Goal: Information Seeking & Learning: Learn about a topic

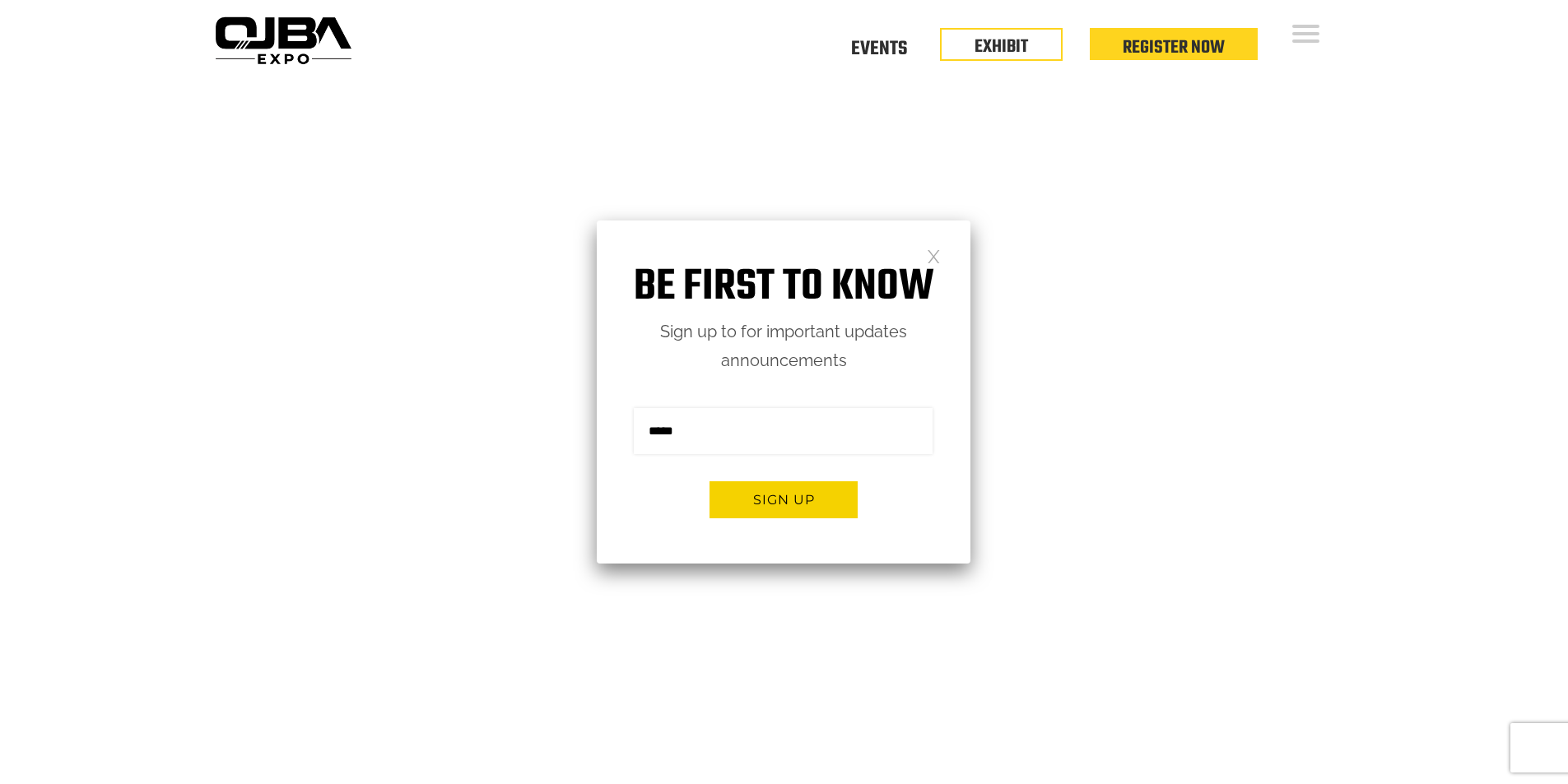
click at [934, 253] on link at bounding box center [934, 255] width 14 height 14
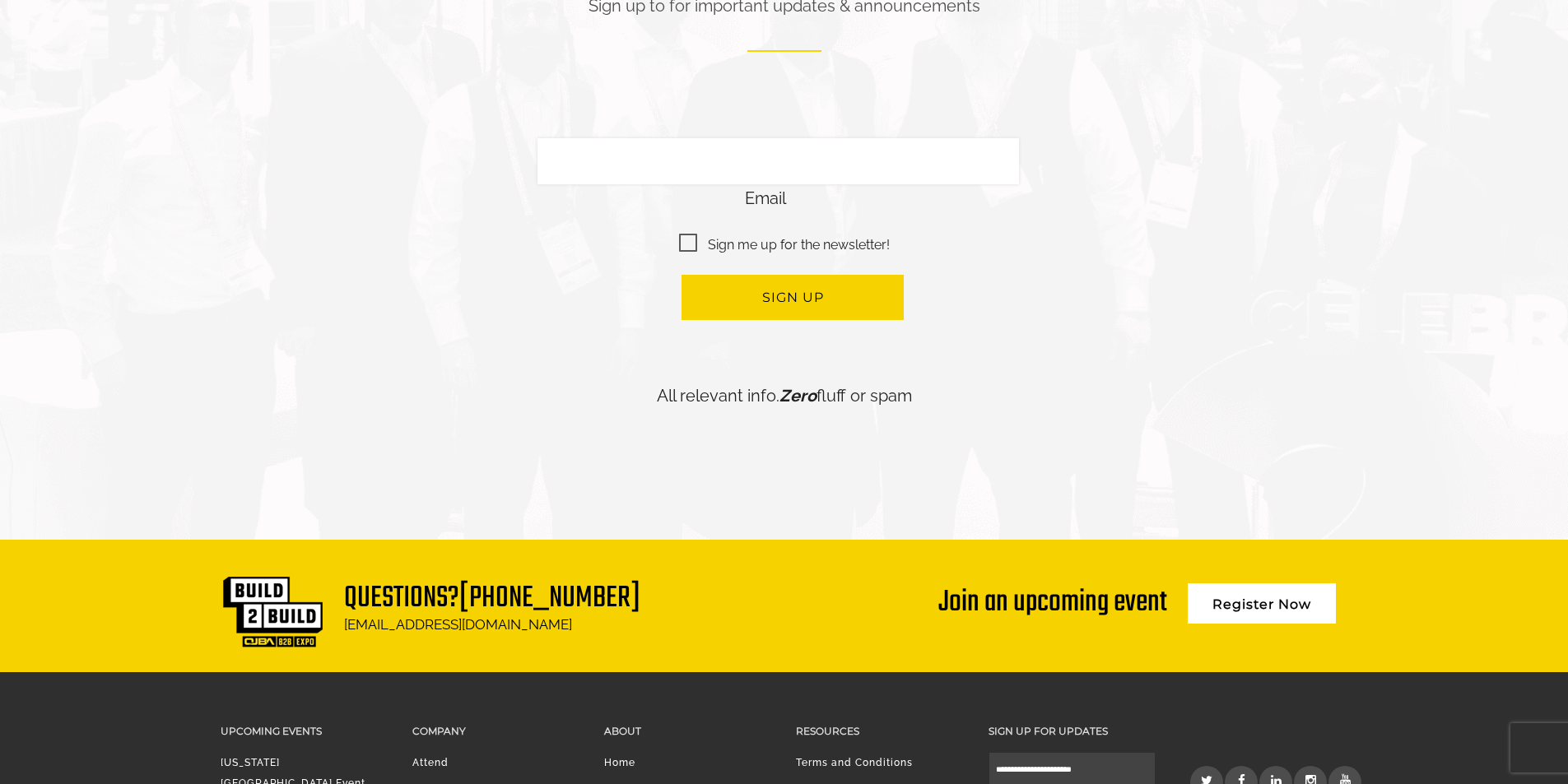
scroll to position [3975, 0]
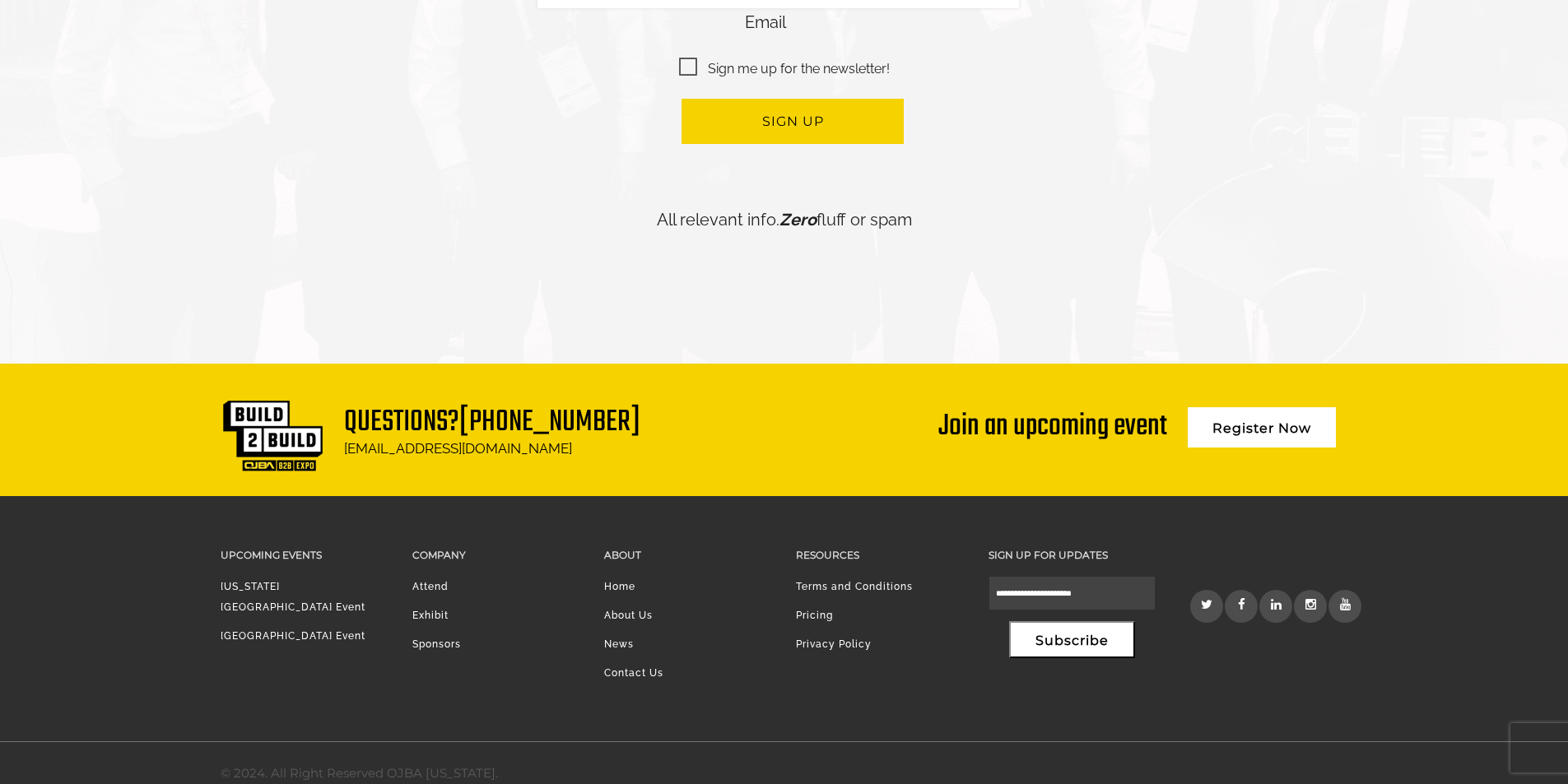
click at [1302, 591] on link at bounding box center [1310, 607] width 33 height 33
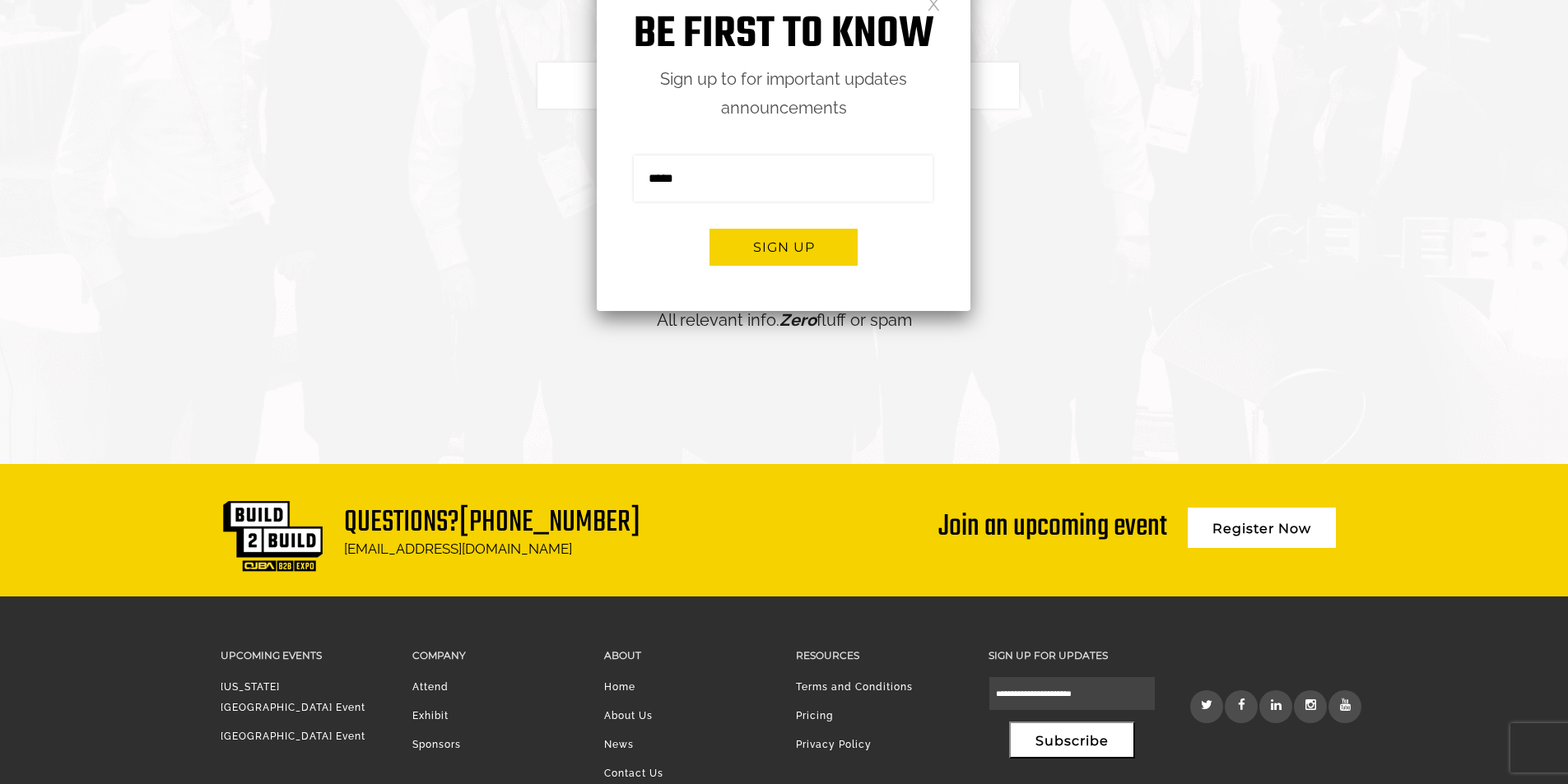
scroll to position [3975, 0]
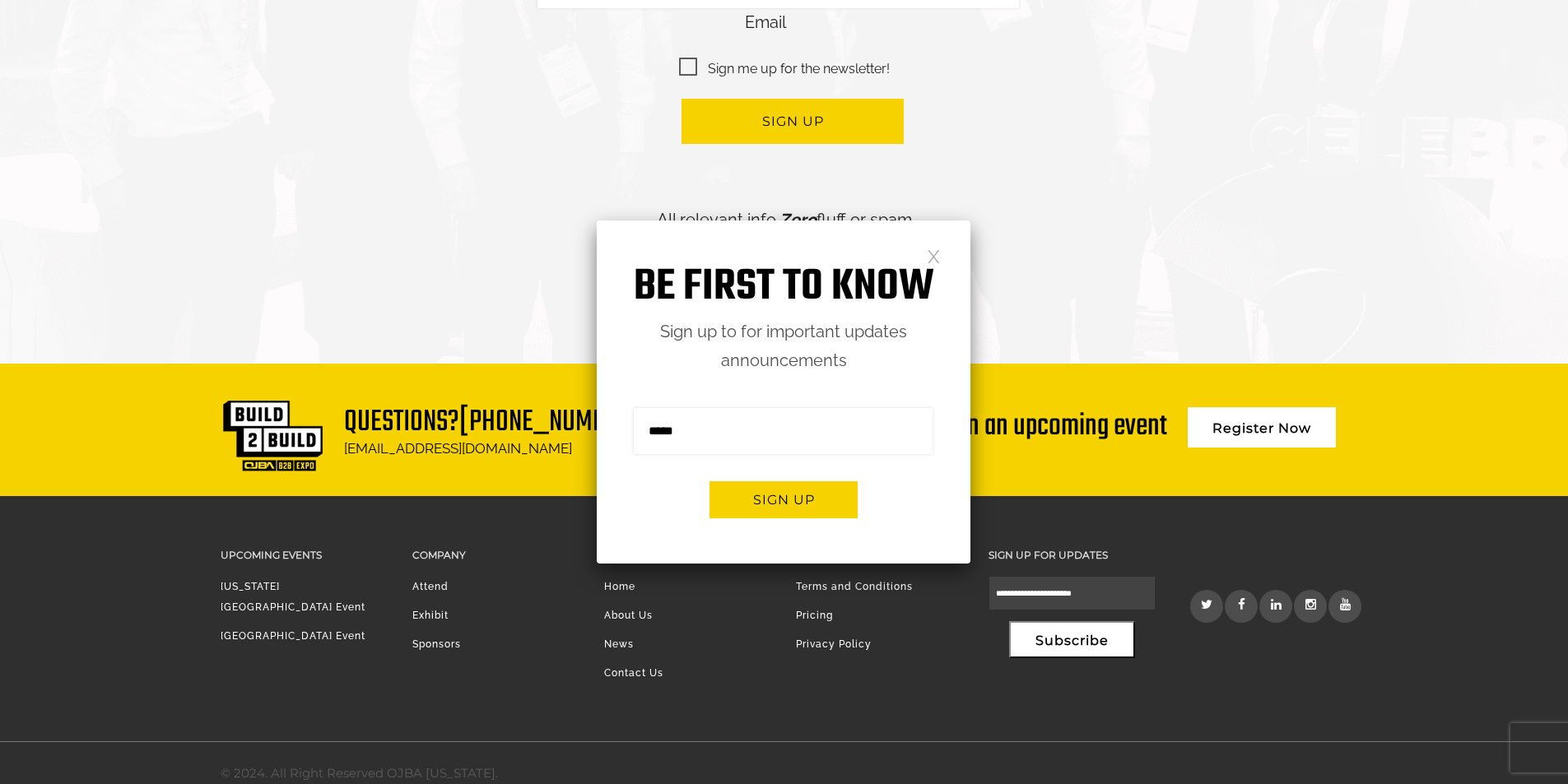
click at [936, 260] on link at bounding box center [934, 255] width 14 height 14
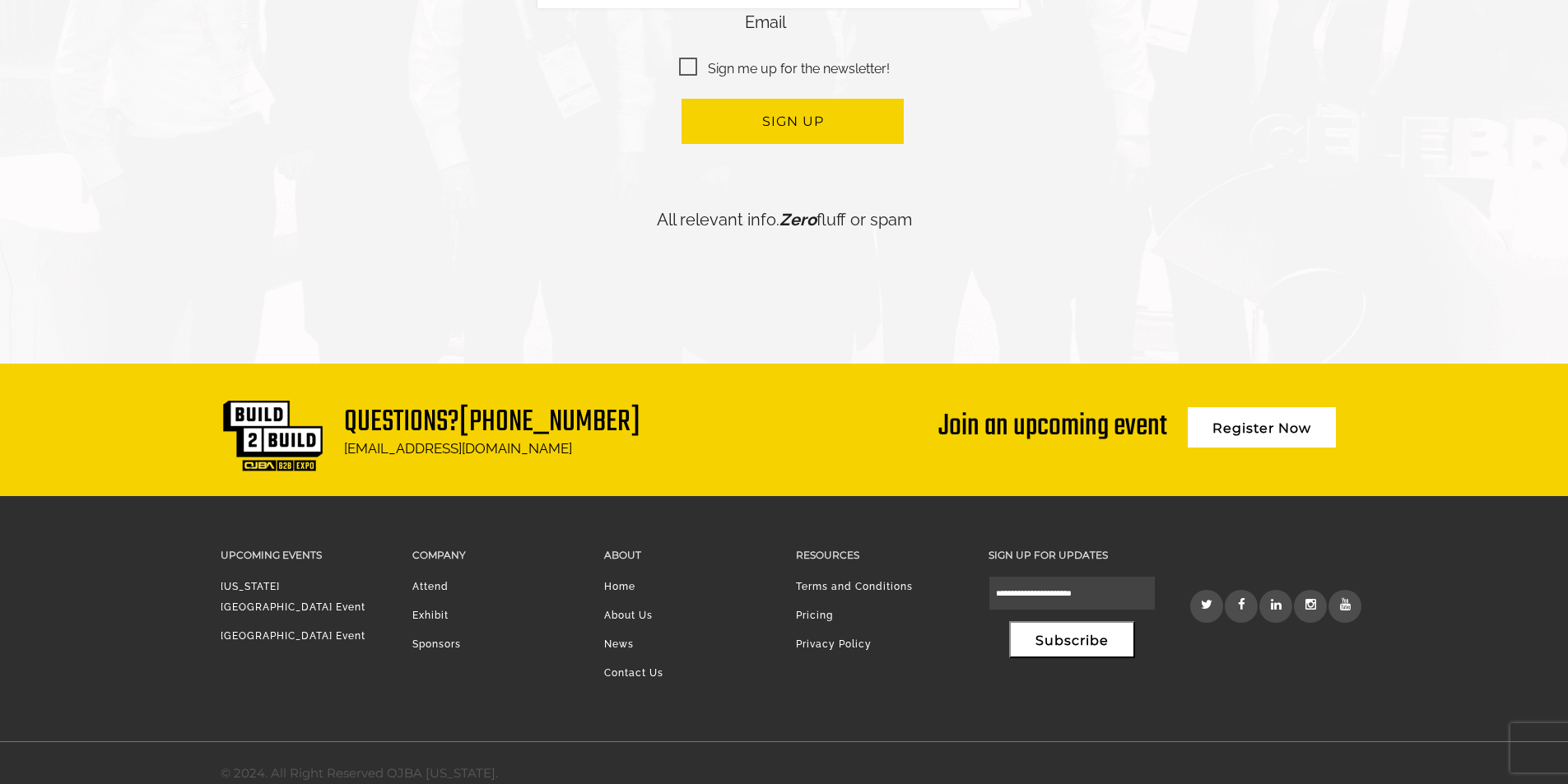
drag, startPoint x: 1305, startPoint y: 580, endPoint x: 1308, endPoint y: 660, distance: 80.1
click at [1308, 661] on div "Upcoming Events New York Region Event Mid Atlantic Region Event Company Attend …" at bounding box center [784, 619] width 1152 height 245
click at [645, 667] on link "Contact Us" at bounding box center [634, 673] width 59 height 12
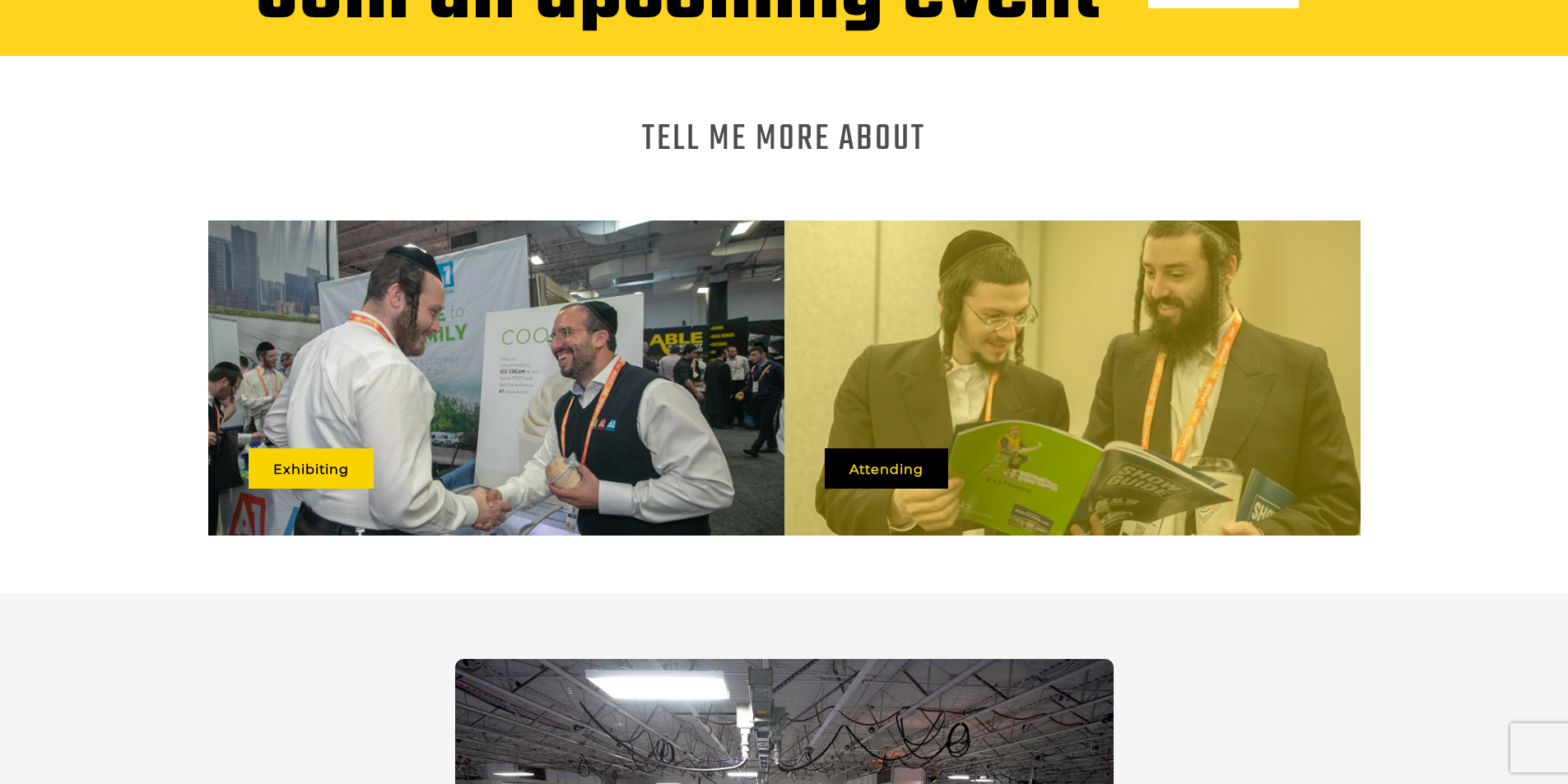
scroll to position [682, 0]
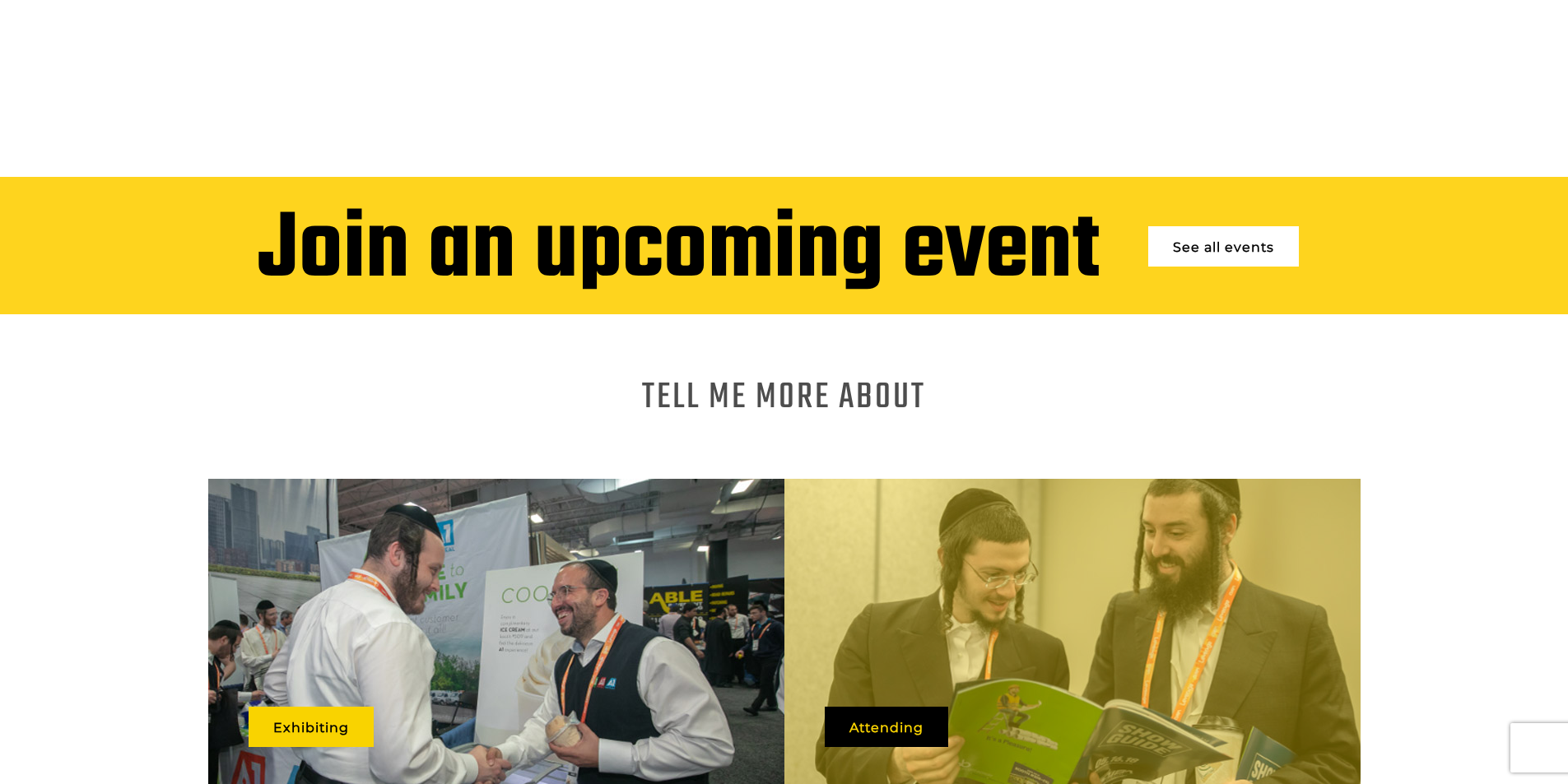
click at [1222, 226] on link "See all events" at bounding box center [1223, 246] width 150 height 40
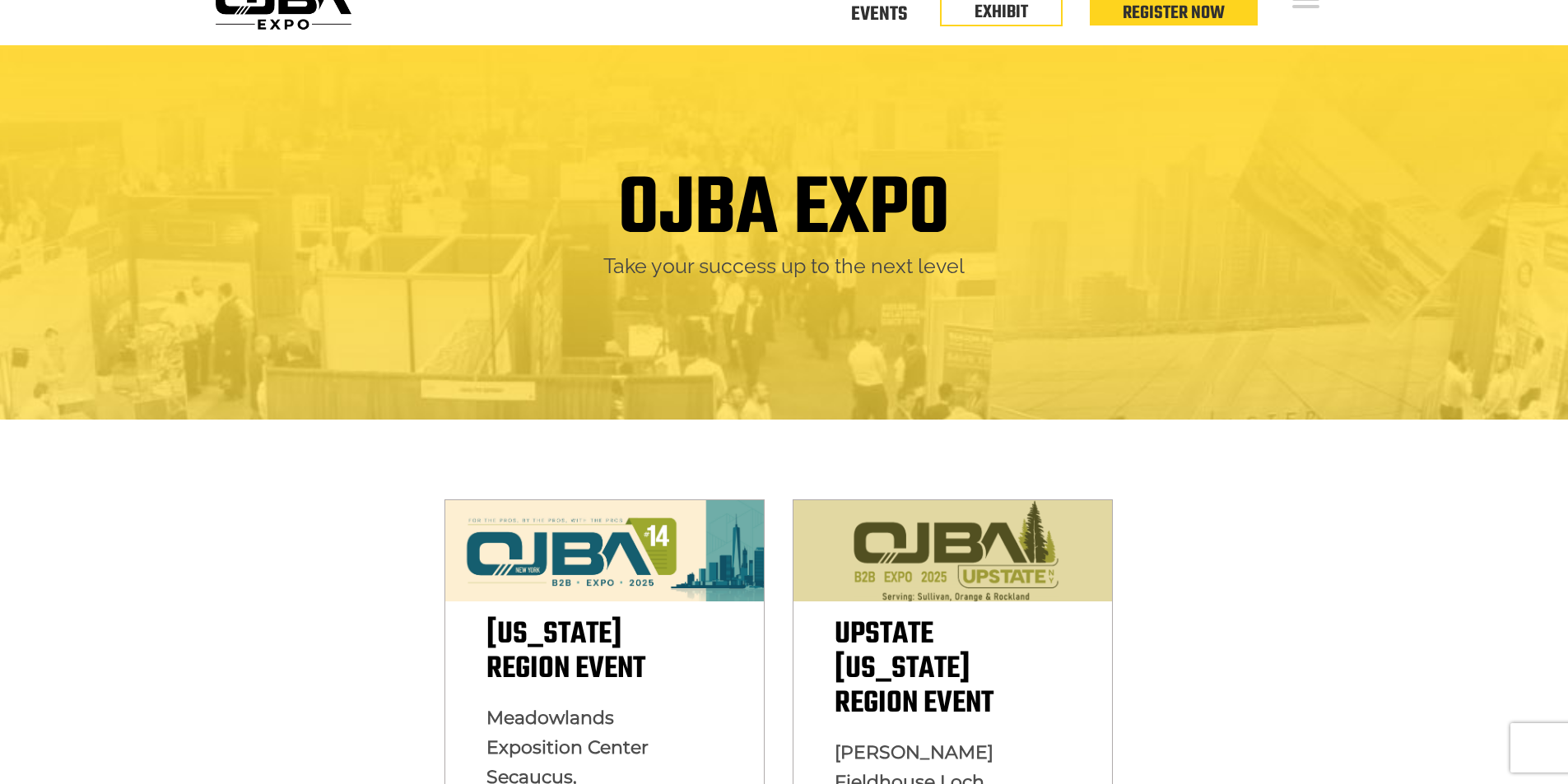
scroll to position [330, 0]
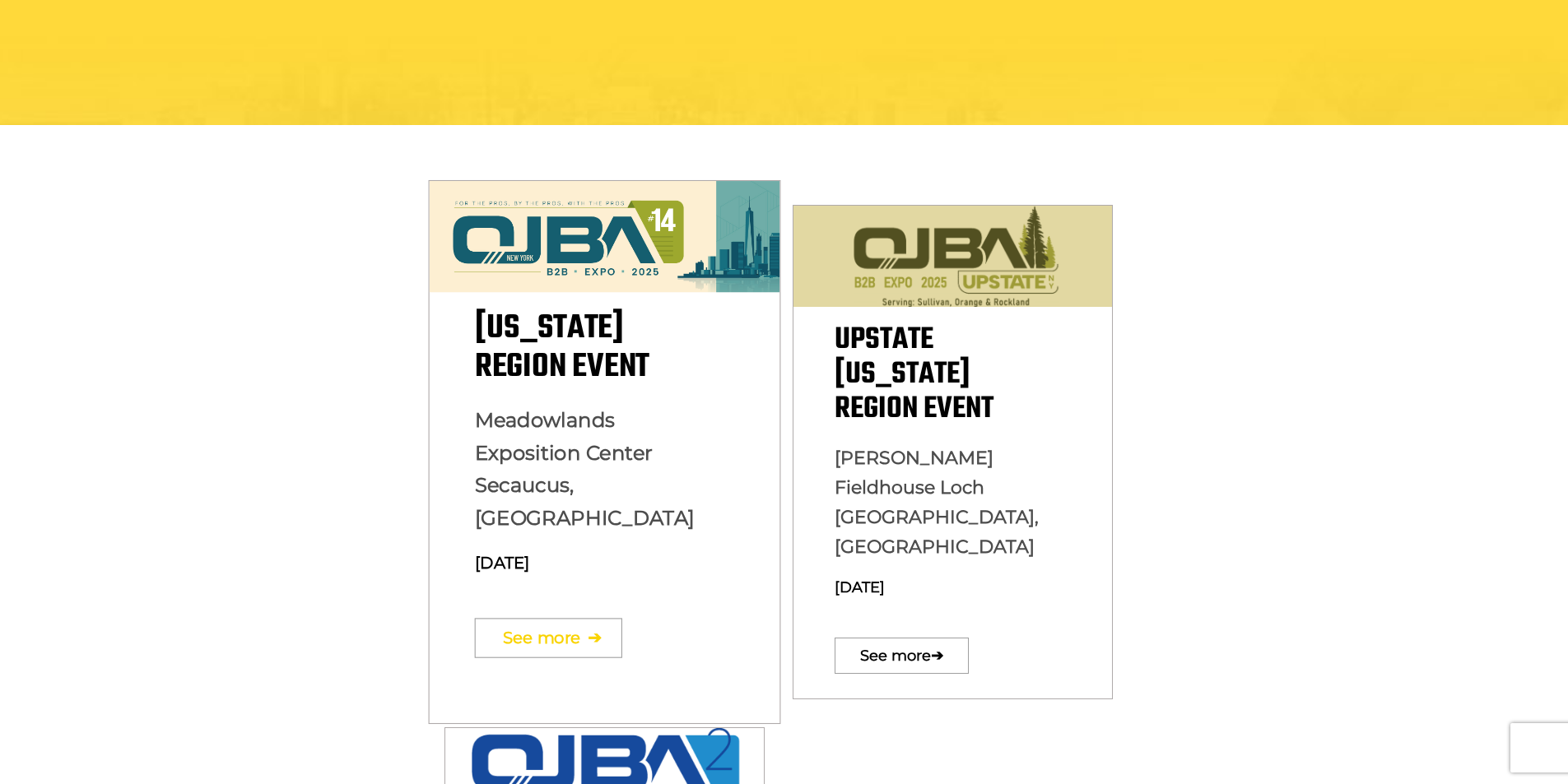
click at [542, 618] on link "See more ➔" at bounding box center [548, 637] width 148 height 39
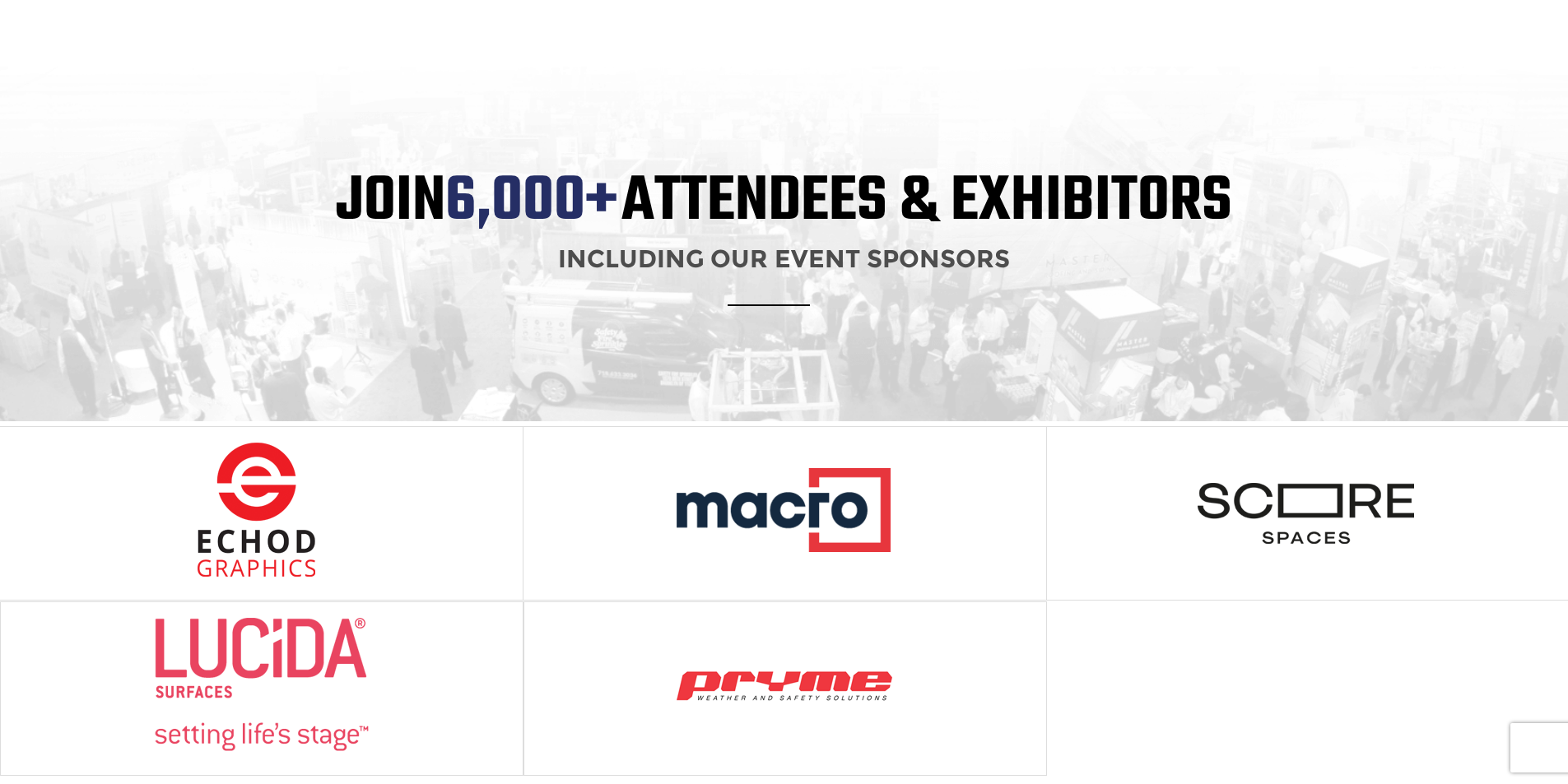
scroll to position [1152, 0]
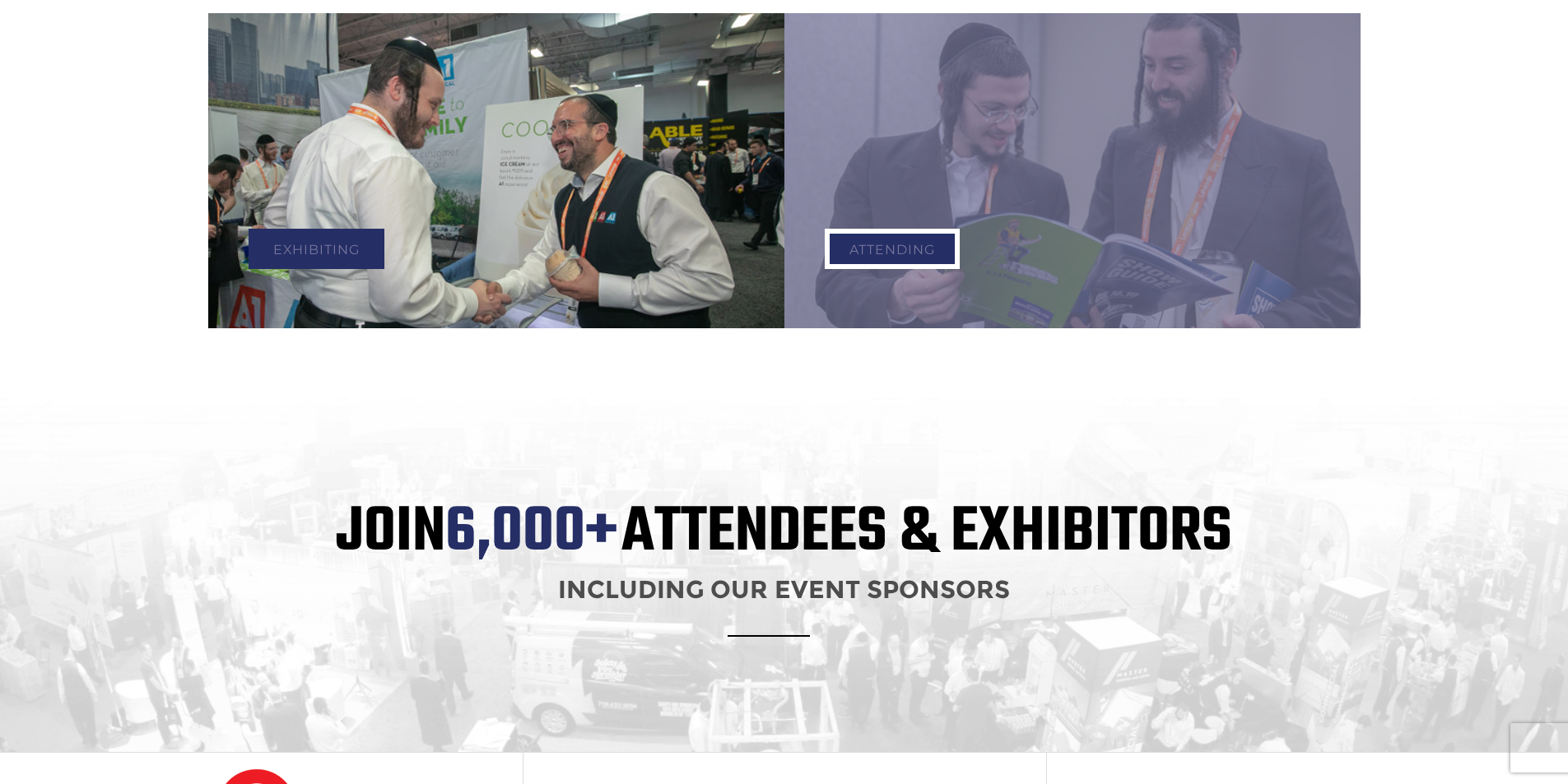
click at [880, 229] on link "Attending" at bounding box center [892, 249] width 135 height 40
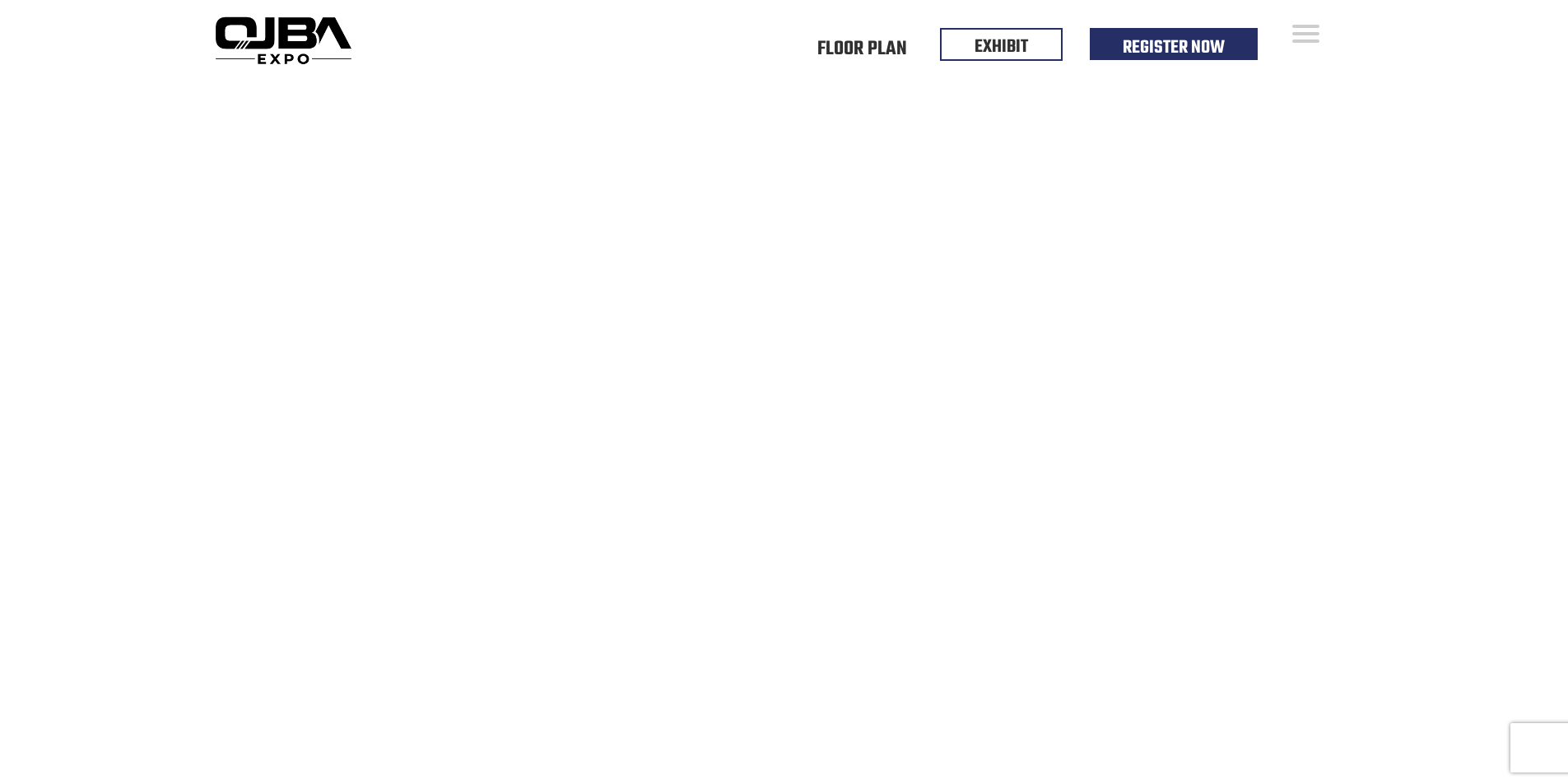
scroll to position [1152, 0]
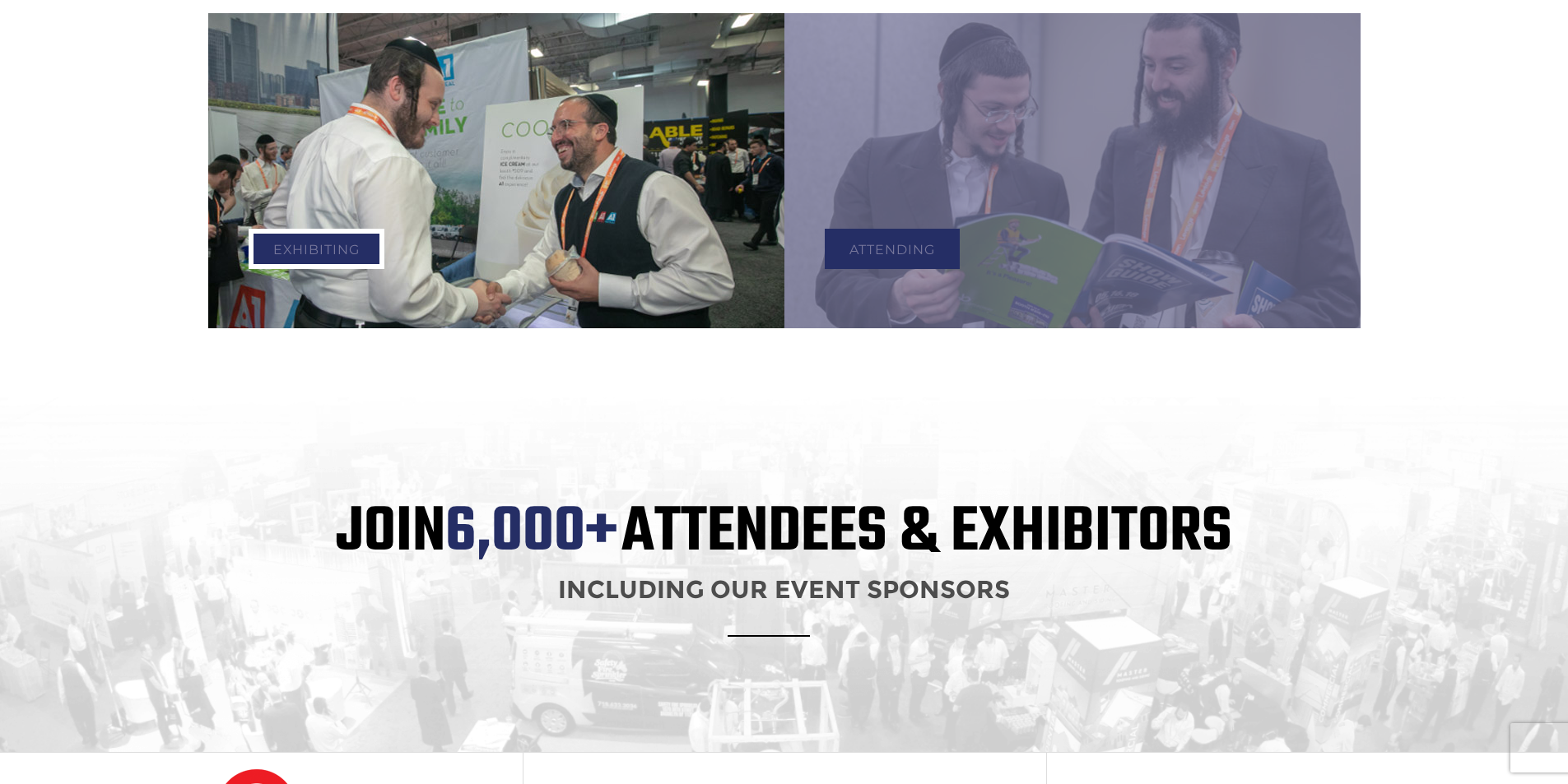
click at [341, 242] on link "Exhibiting" at bounding box center [316, 249] width 136 height 40
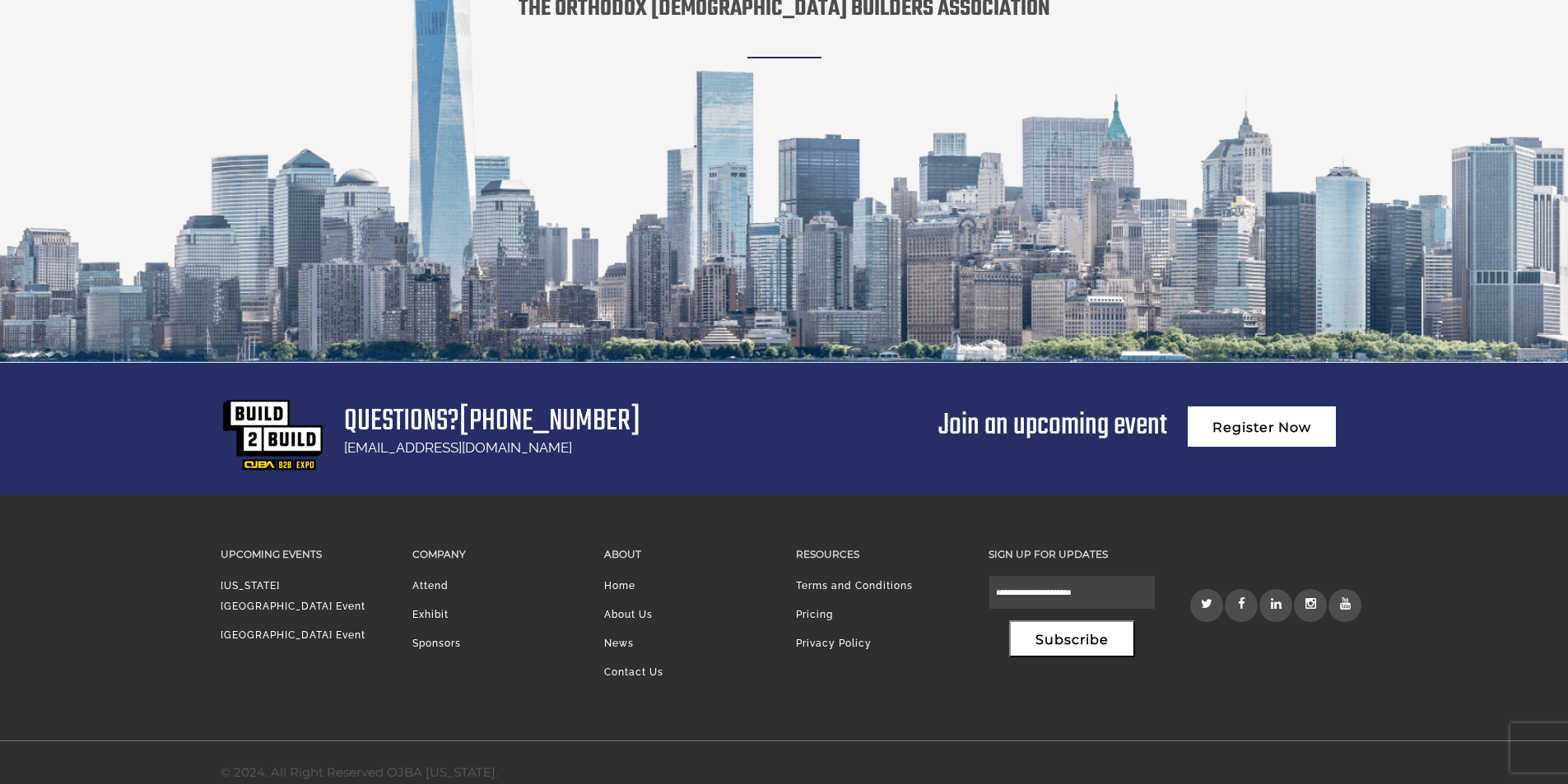
click at [622, 576] on li "Home" at bounding box center [687, 590] width 167 height 29
click at [627, 580] on link "Home" at bounding box center [619, 586] width 32 height 12
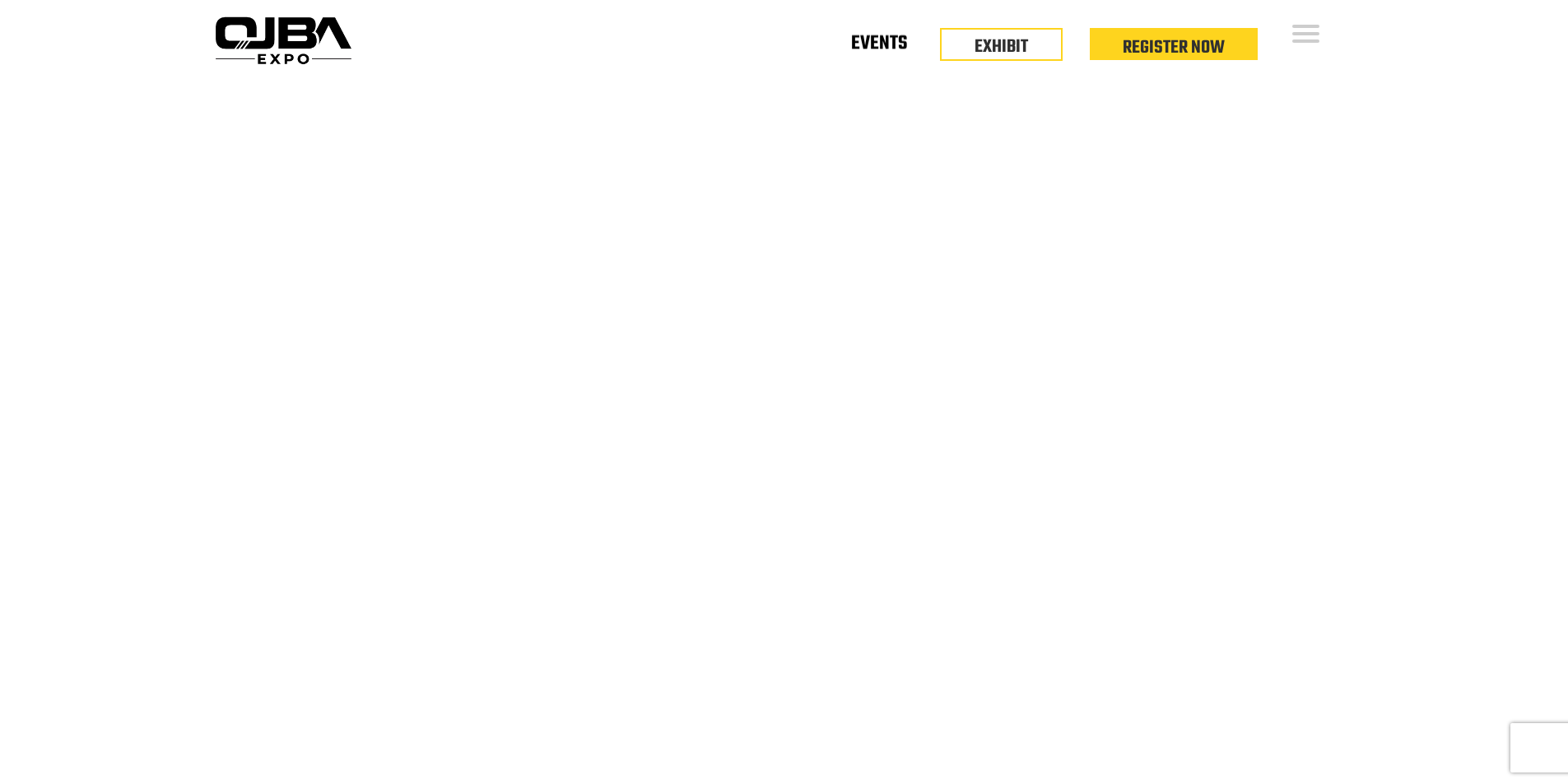
click at [877, 50] on link "Events" at bounding box center [879, 47] width 56 height 6
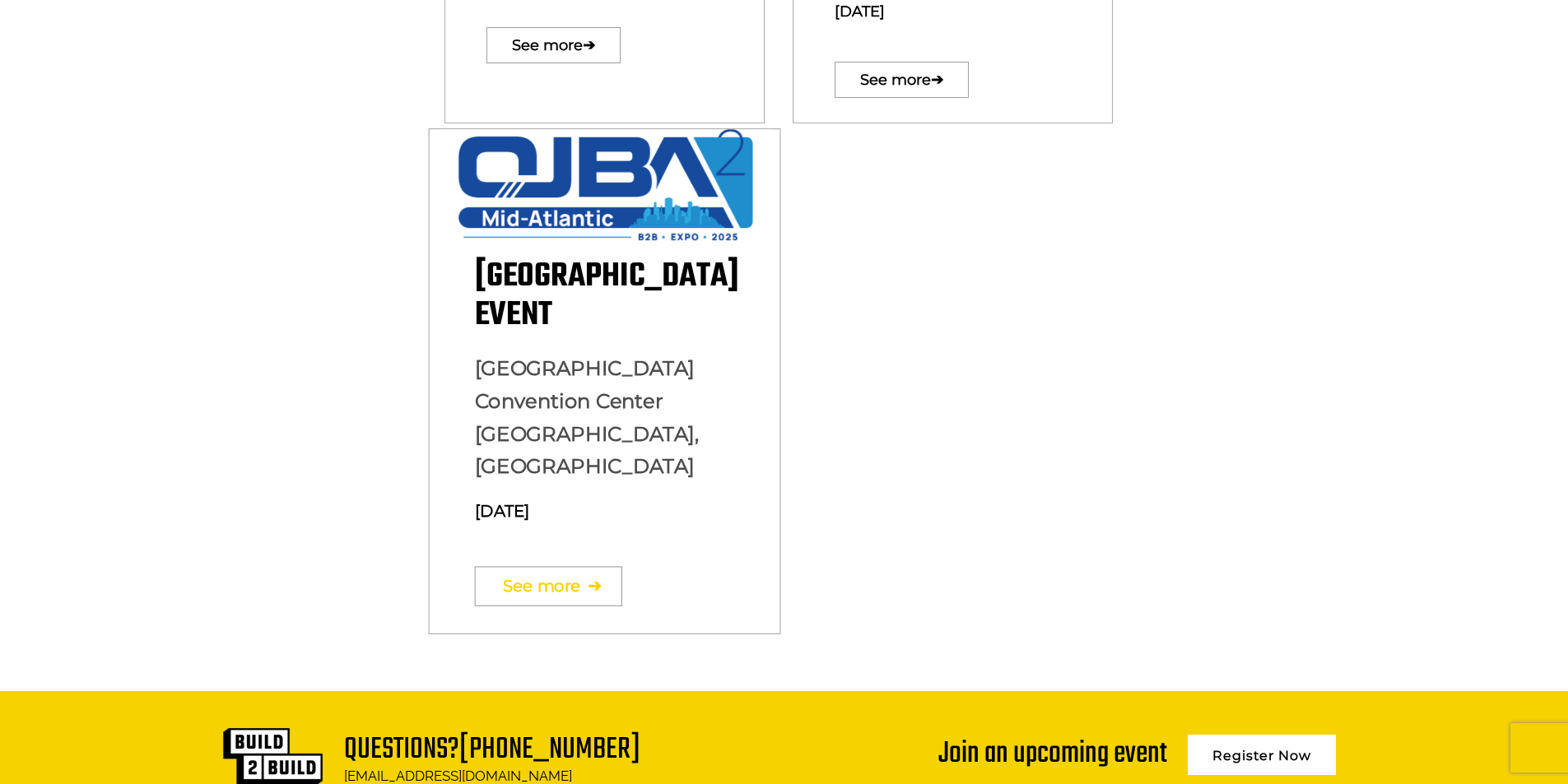
click at [572, 567] on link "See more ➔" at bounding box center [548, 587] width 148 height 39
